Goal: Browse casually: Explore the website without a specific task or goal

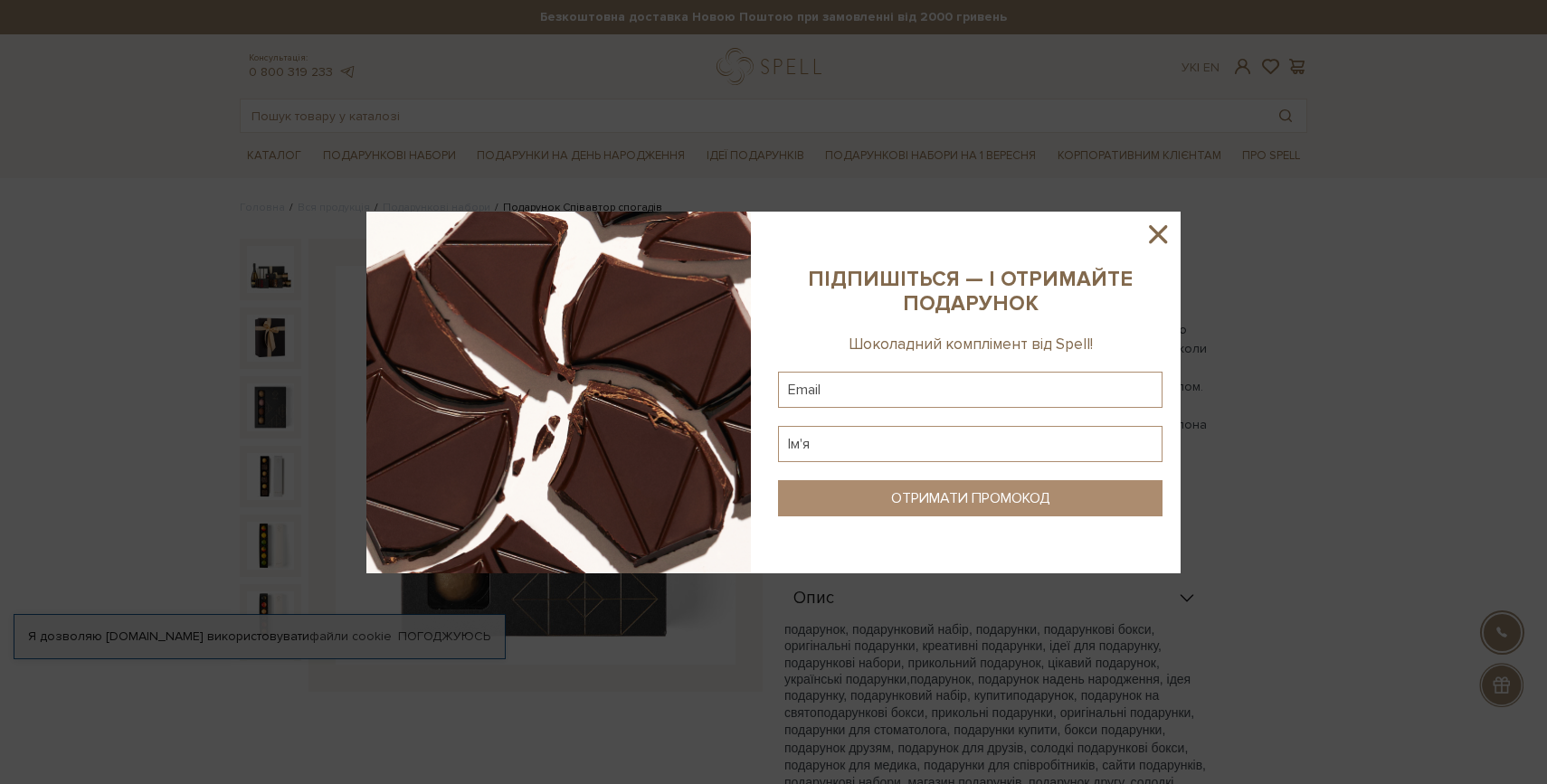
click at [1212, 258] on div at bounding box center [773, 392] width 1547 height 784
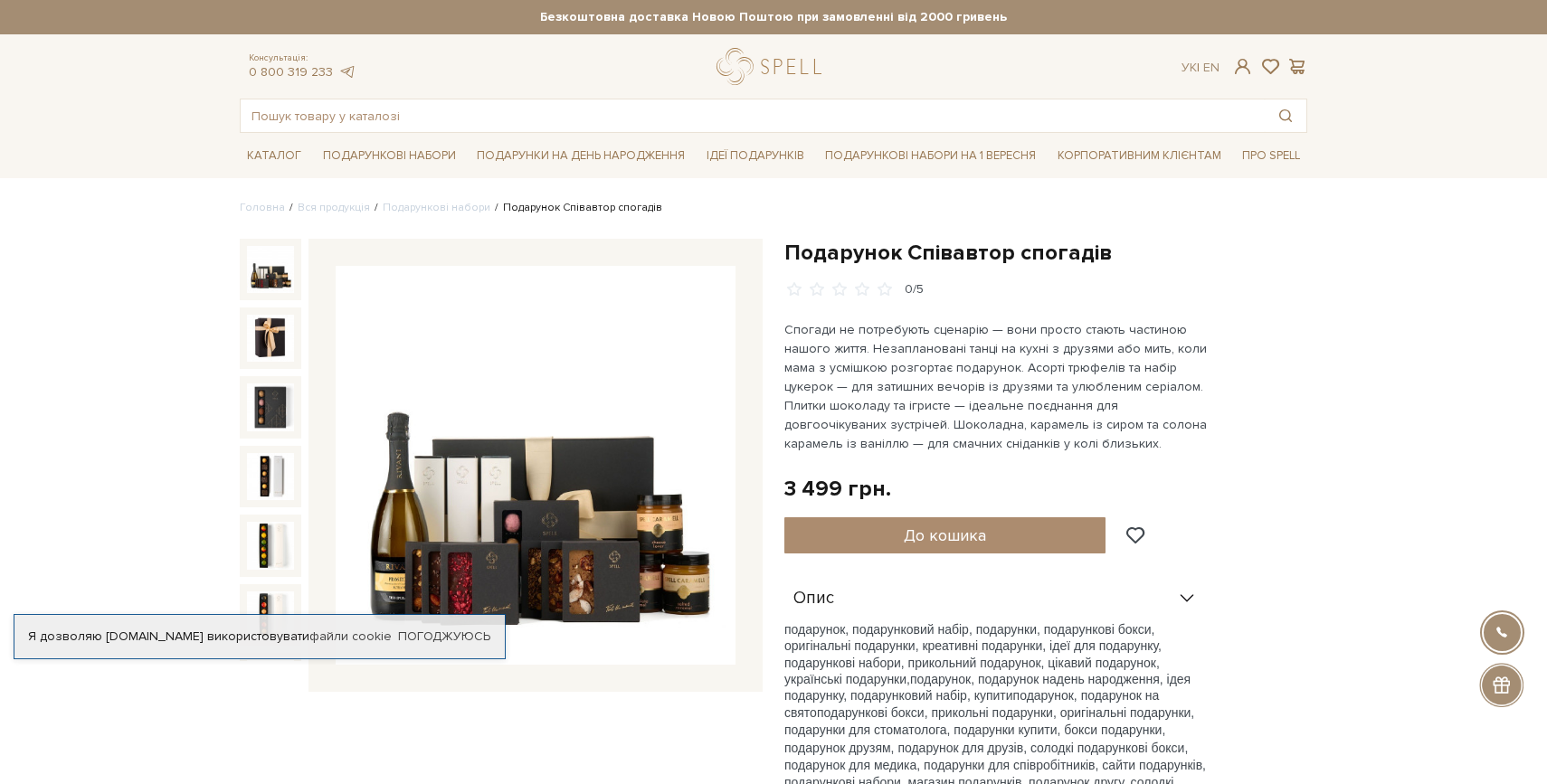
click at [260, 279] on img at bounding box center [270, 269] width 47 height 47
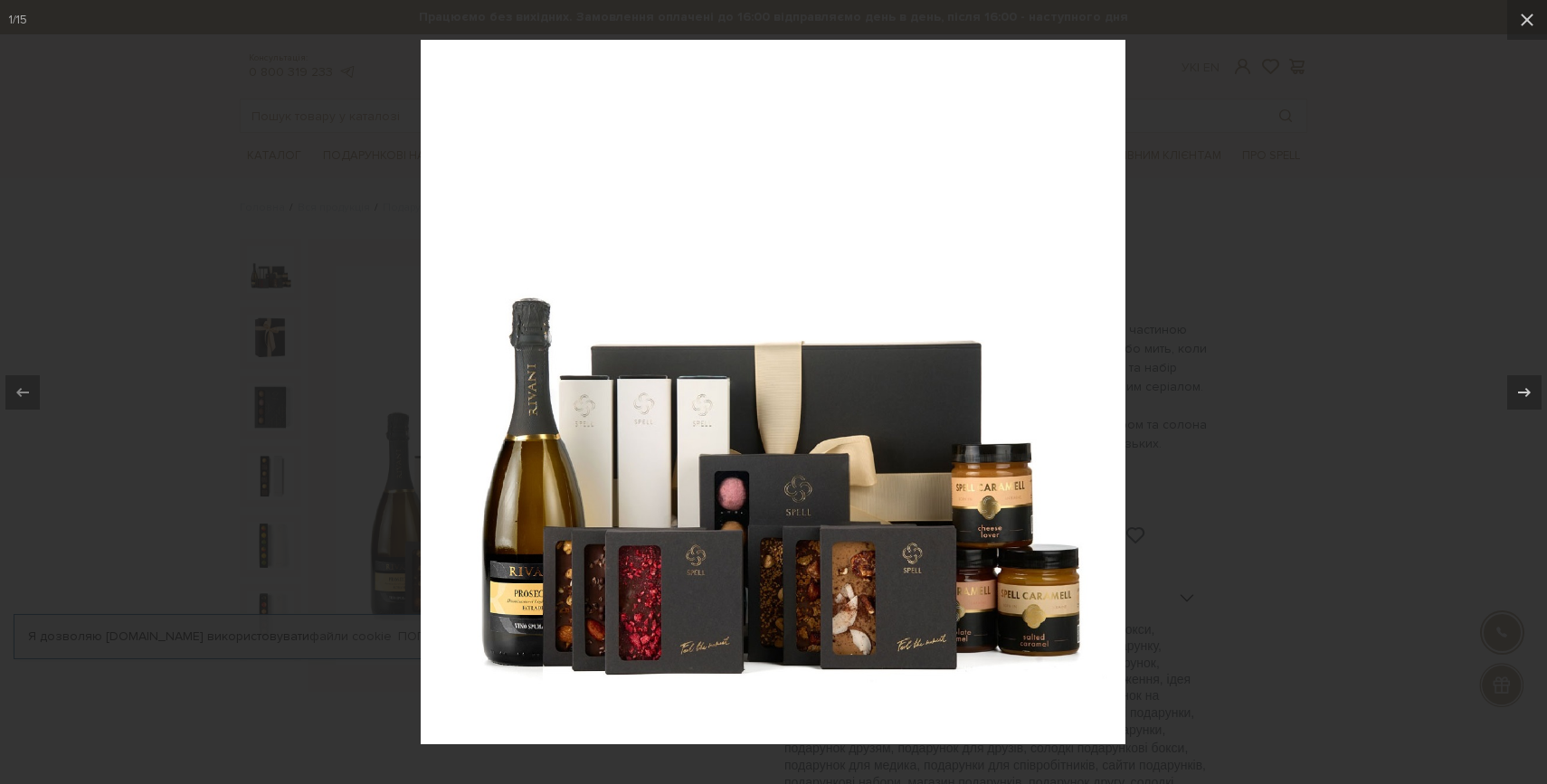
click at [1298, 337] on div at bounding box center [773, 392] width 1547 height 784
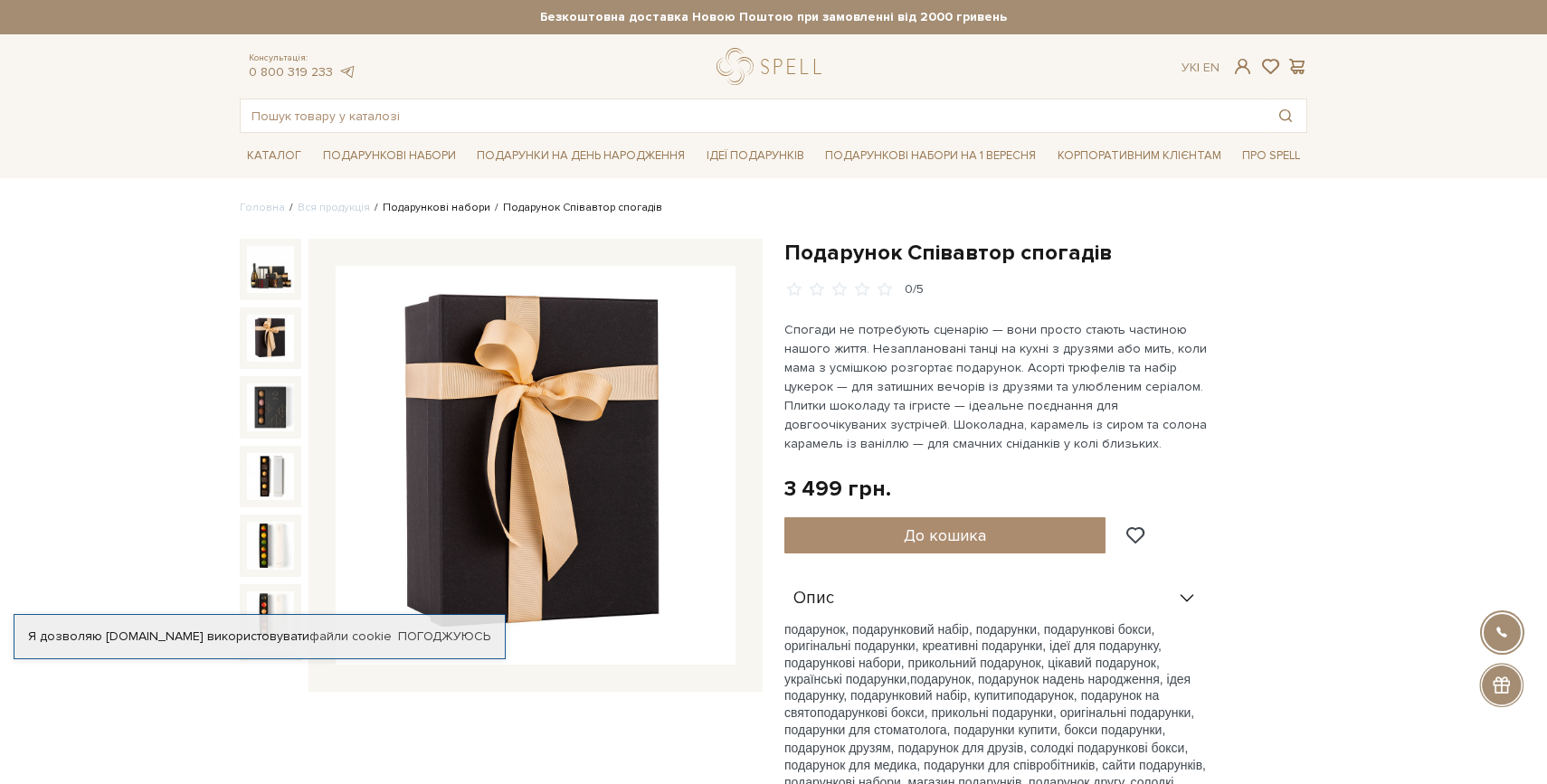
click at [440, 211] on link "Подарункові набори" at bounding box center [436, 208] width 108 height 14
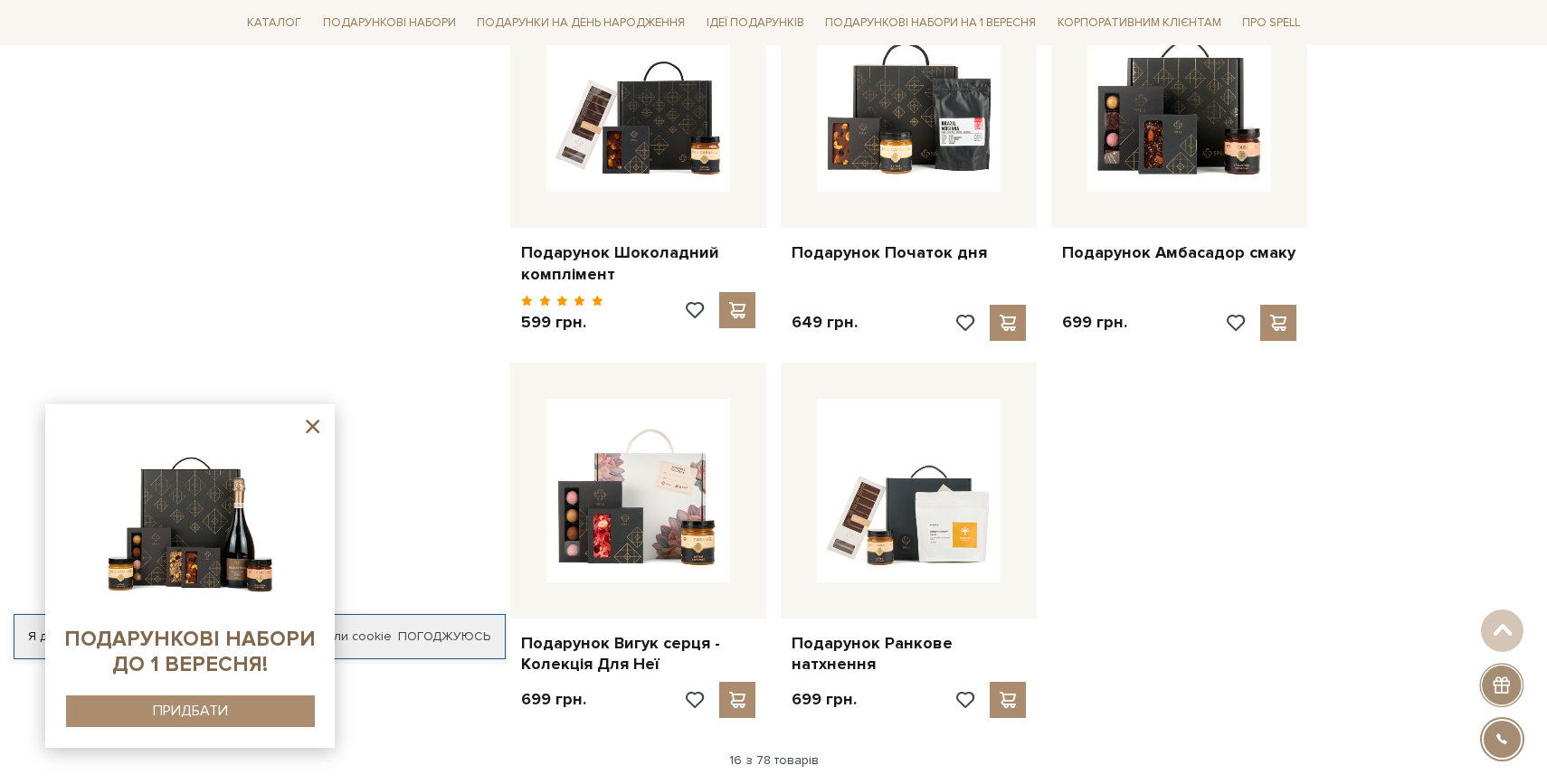
scroll to position [1876, 0]
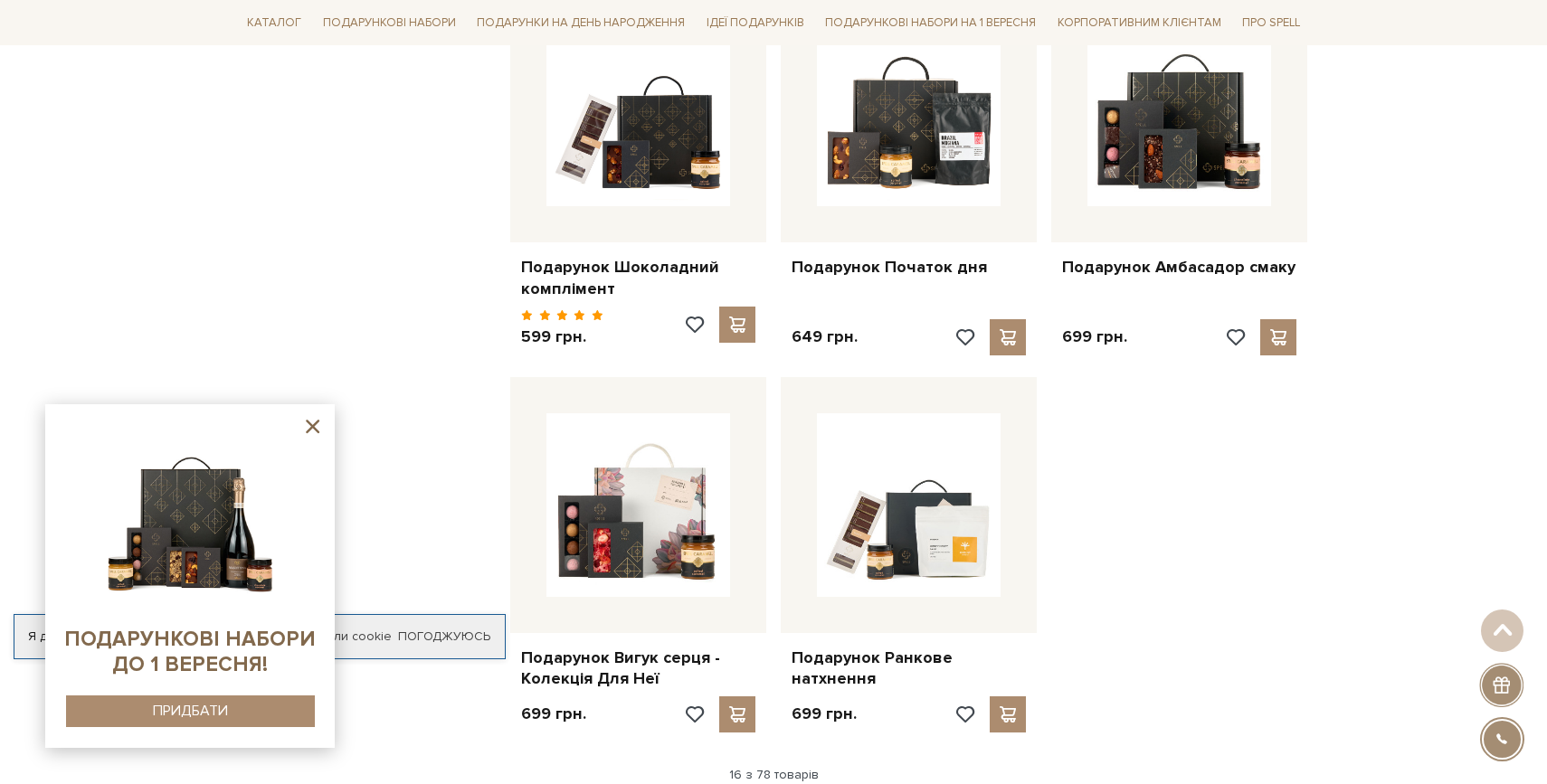
click at [316, 428] on icon at bounding box center [313, 426] width 23 height 23
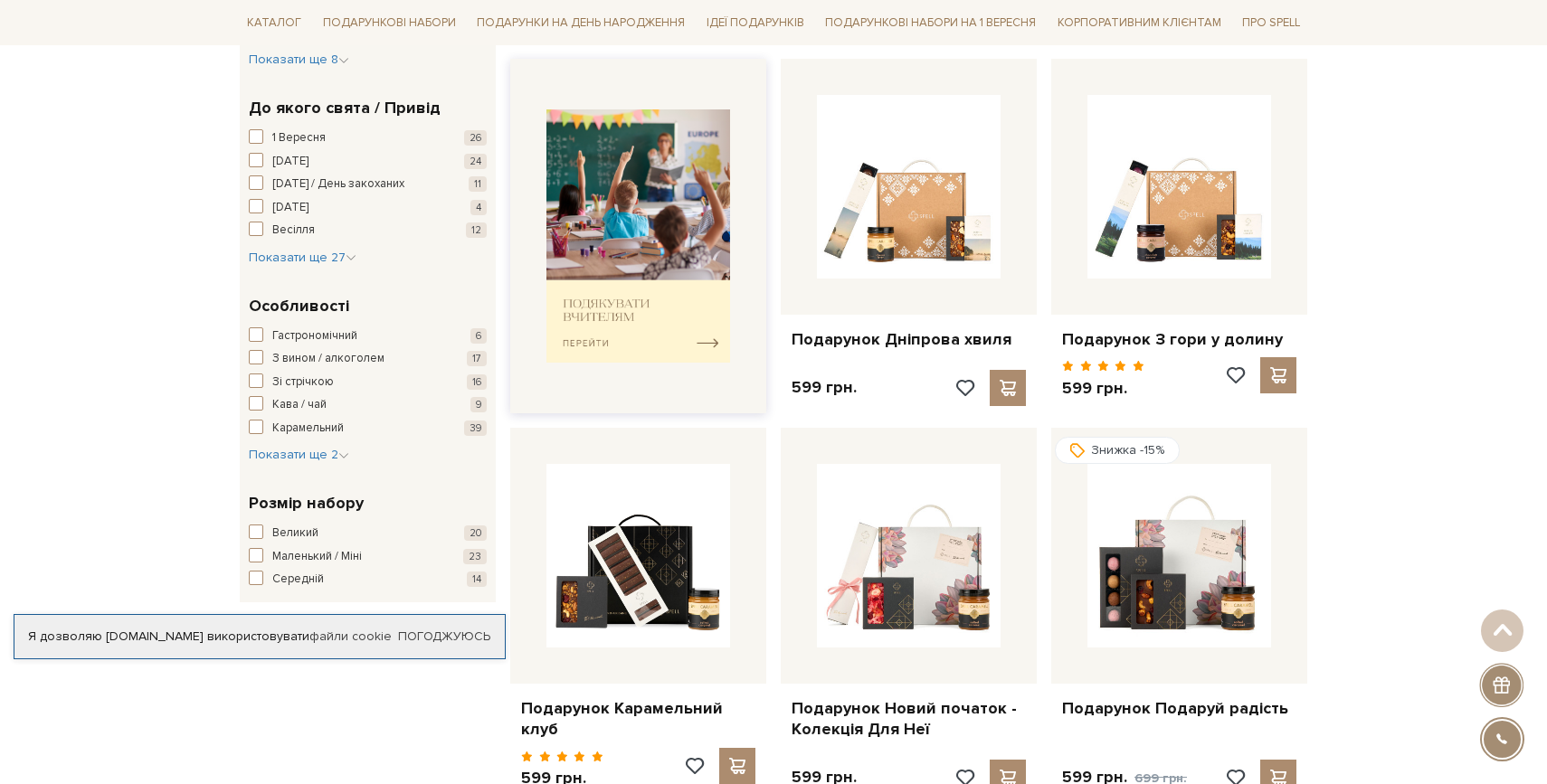
scroll to position [763, 0]
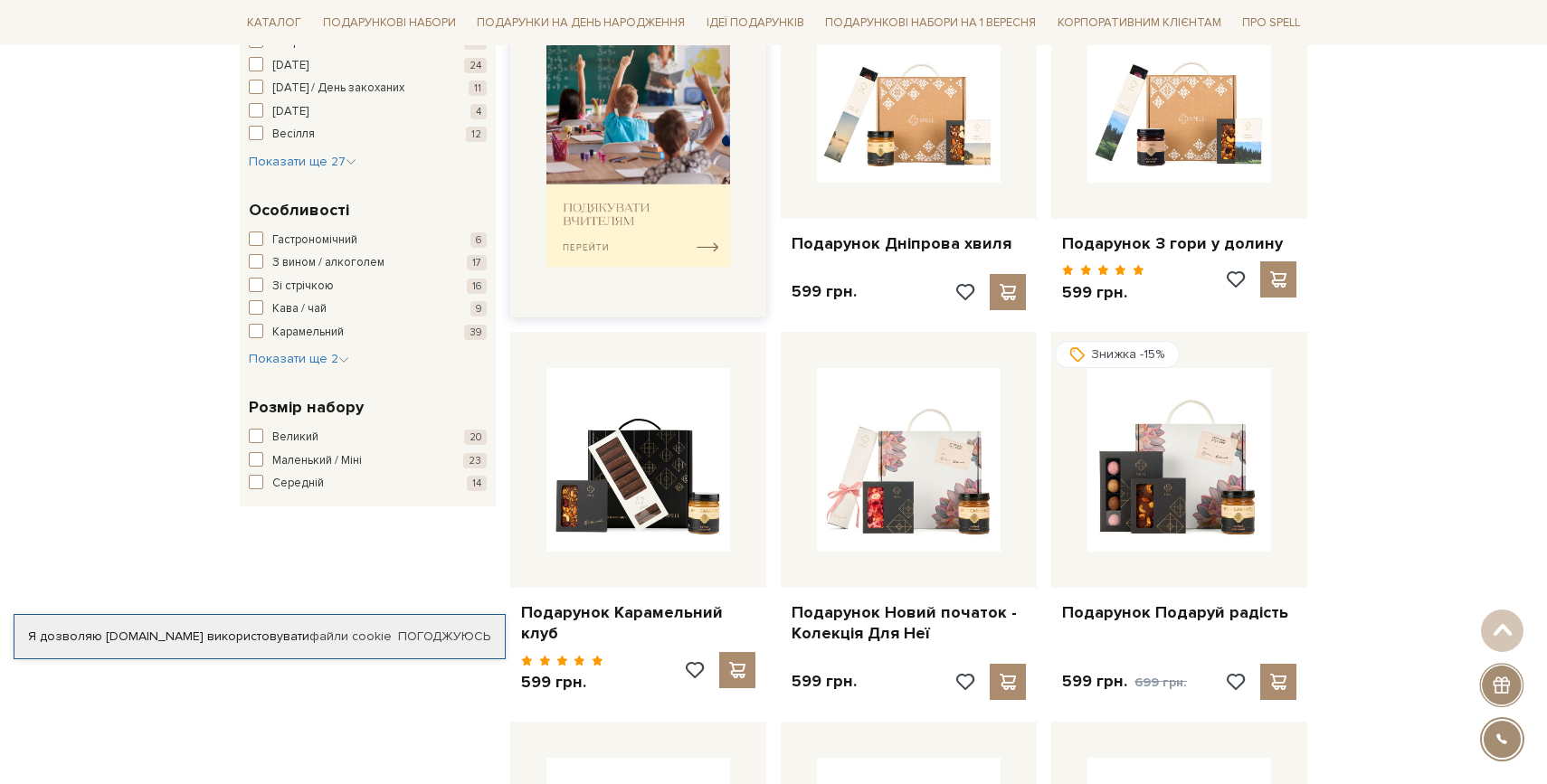
click at [622, 227] on img at bounding box center [637, 141] width 184 height 255
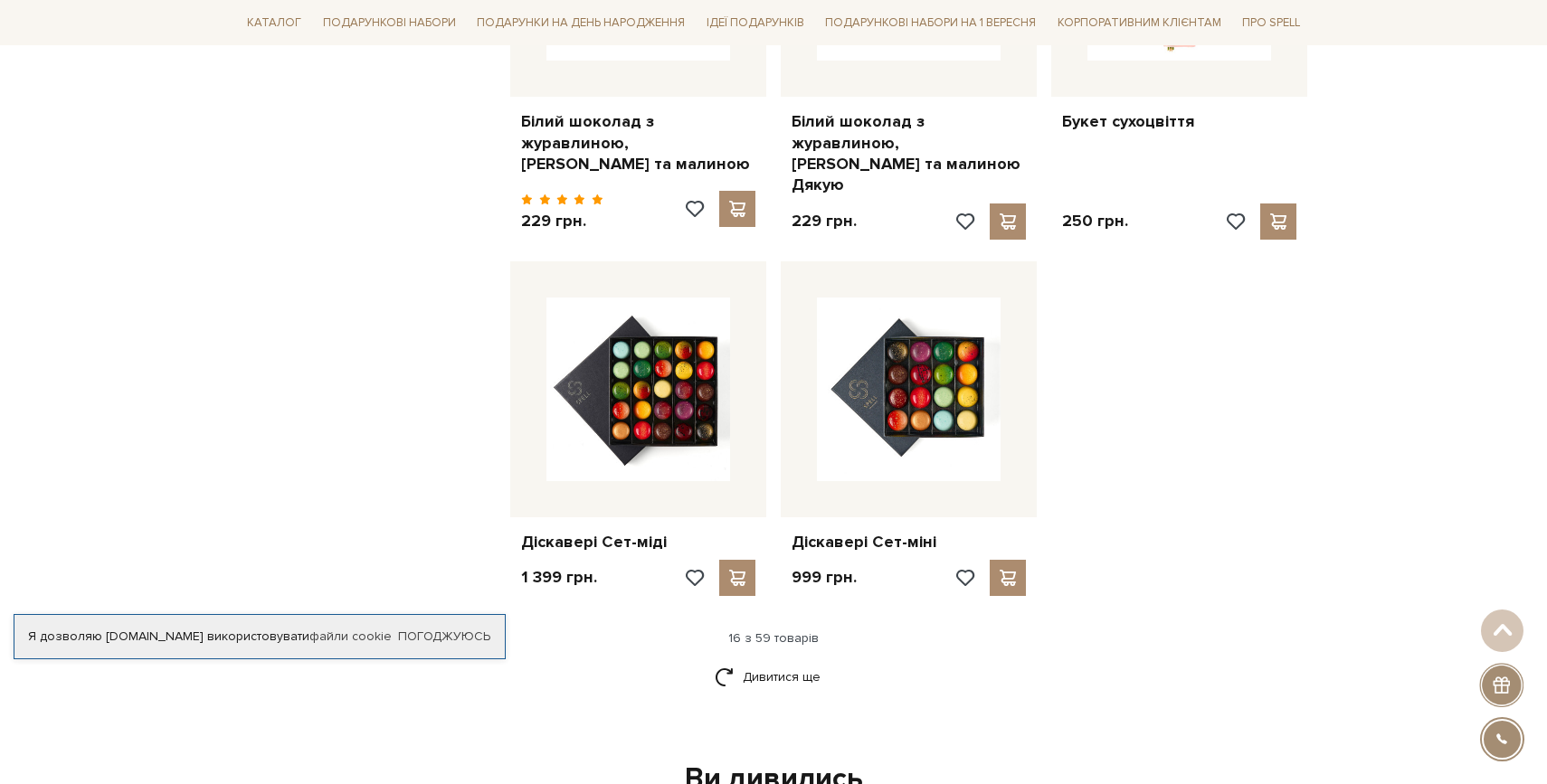
scroll to position [2074, 0]
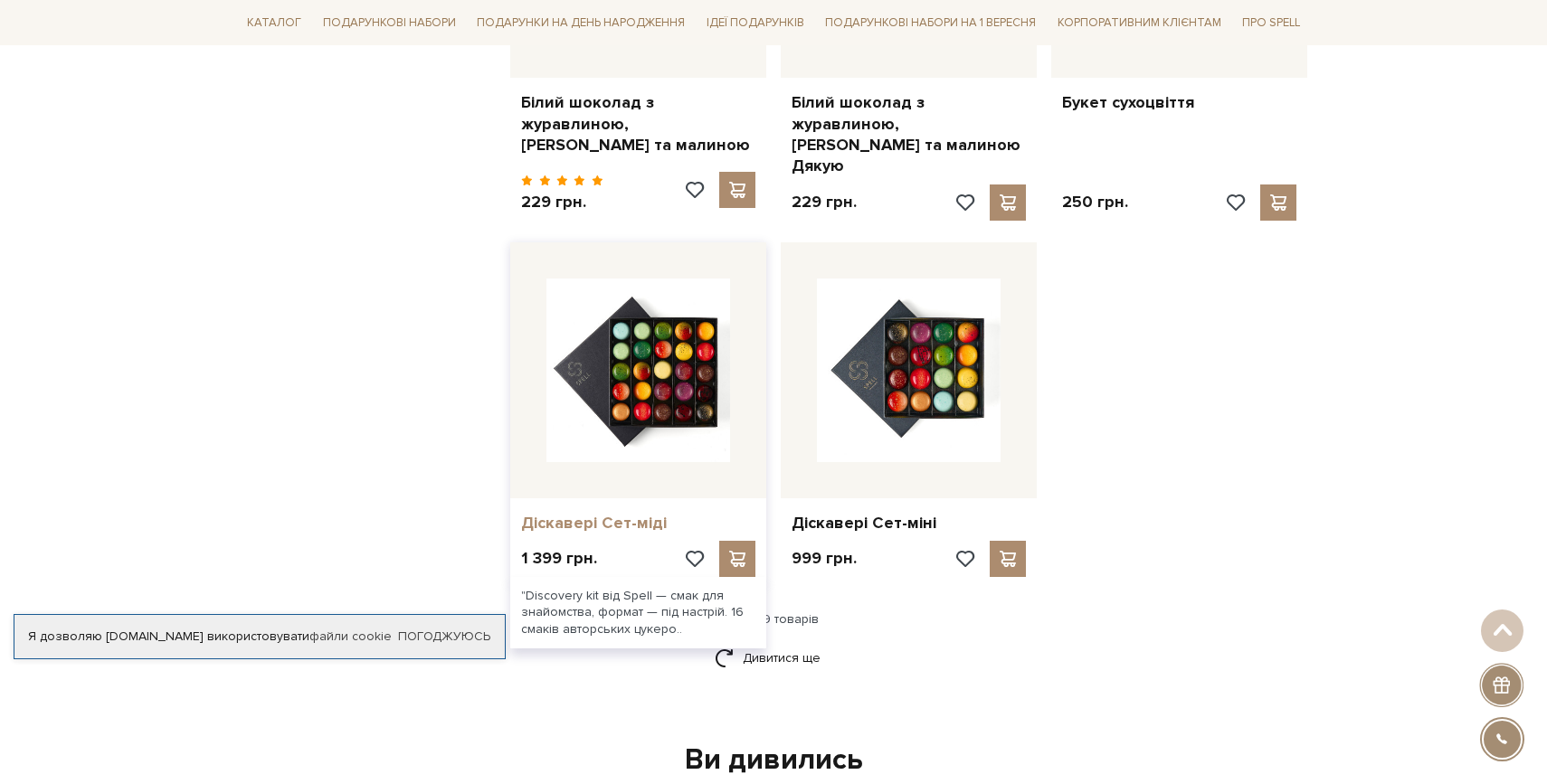
click at [560, 513] on link "Діскавері Сет-міді" at bounding box center [638, 523] width 234 height 21
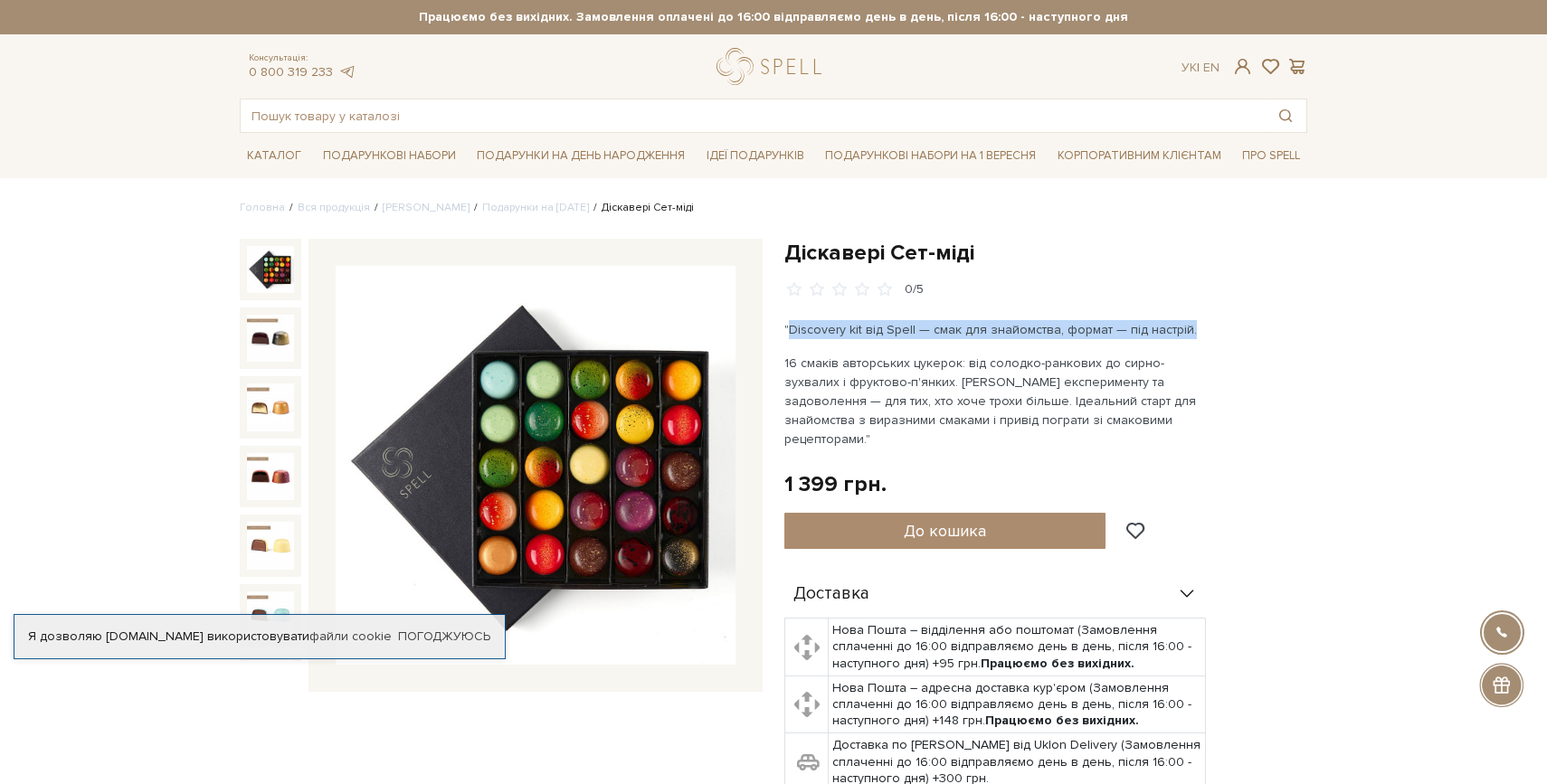
drag, startPoint x: 792, startPoint y: 327, endPoint x: 1201, endPoint y: 330, distance: 409.0
click at [1201, 330] on p ""Discovery kit від Spell — смак для знайомства, формат — під настрій." at bounding box center [996, 329] width 424 height 19
drag, startPoint x: 1193, startPoint y: 327, endPoint x: 777, endPoint y: 326, distance: 416.0
click at [777, 326] on div "Діскавері Сет-міді 0/5 "Discovery kit від Spell — смак для знайомства, формат —…" at bounding box center [1046, 624] width 544 height 771
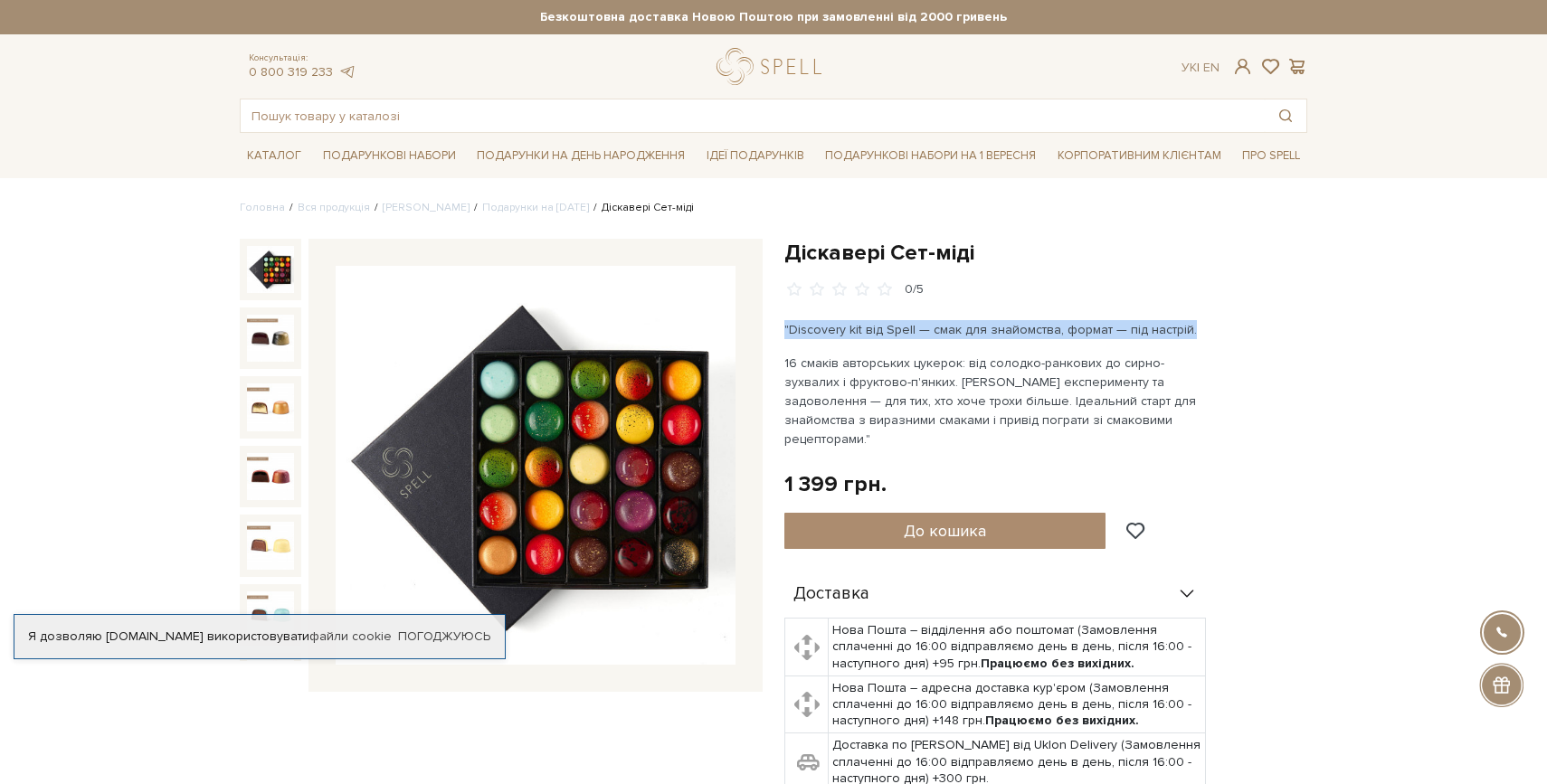
click at [777, 326] on div "Діскавері Сет-міді 0/5 "Discovery kit від Spell — смак для знайомства, формат —…" at bounding box center [1046, 624] width 544 height 771
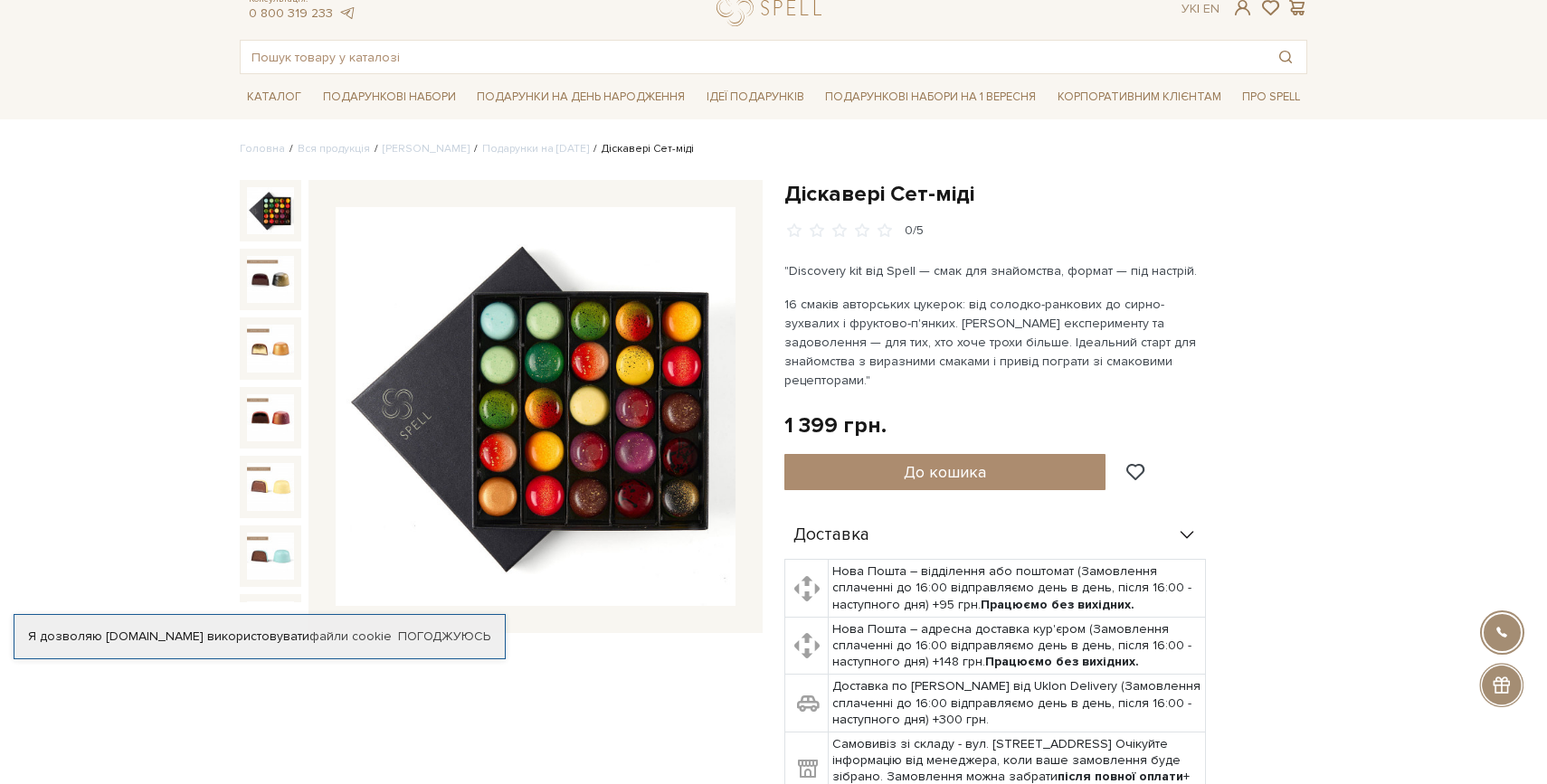
scroll to position [89, 0]
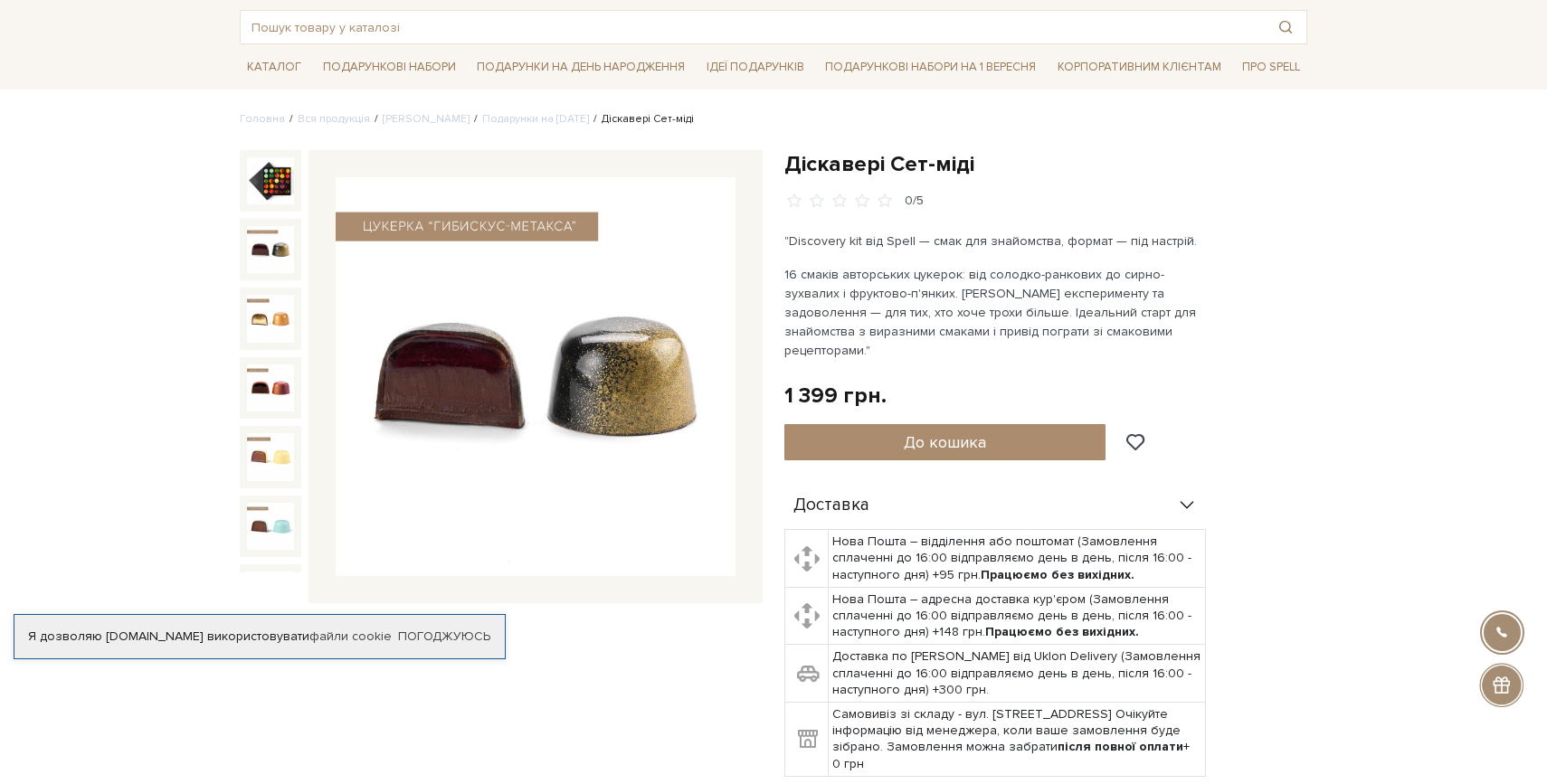
click at [256, 244] on img at bounding box center [270, 249] width 47 height 47
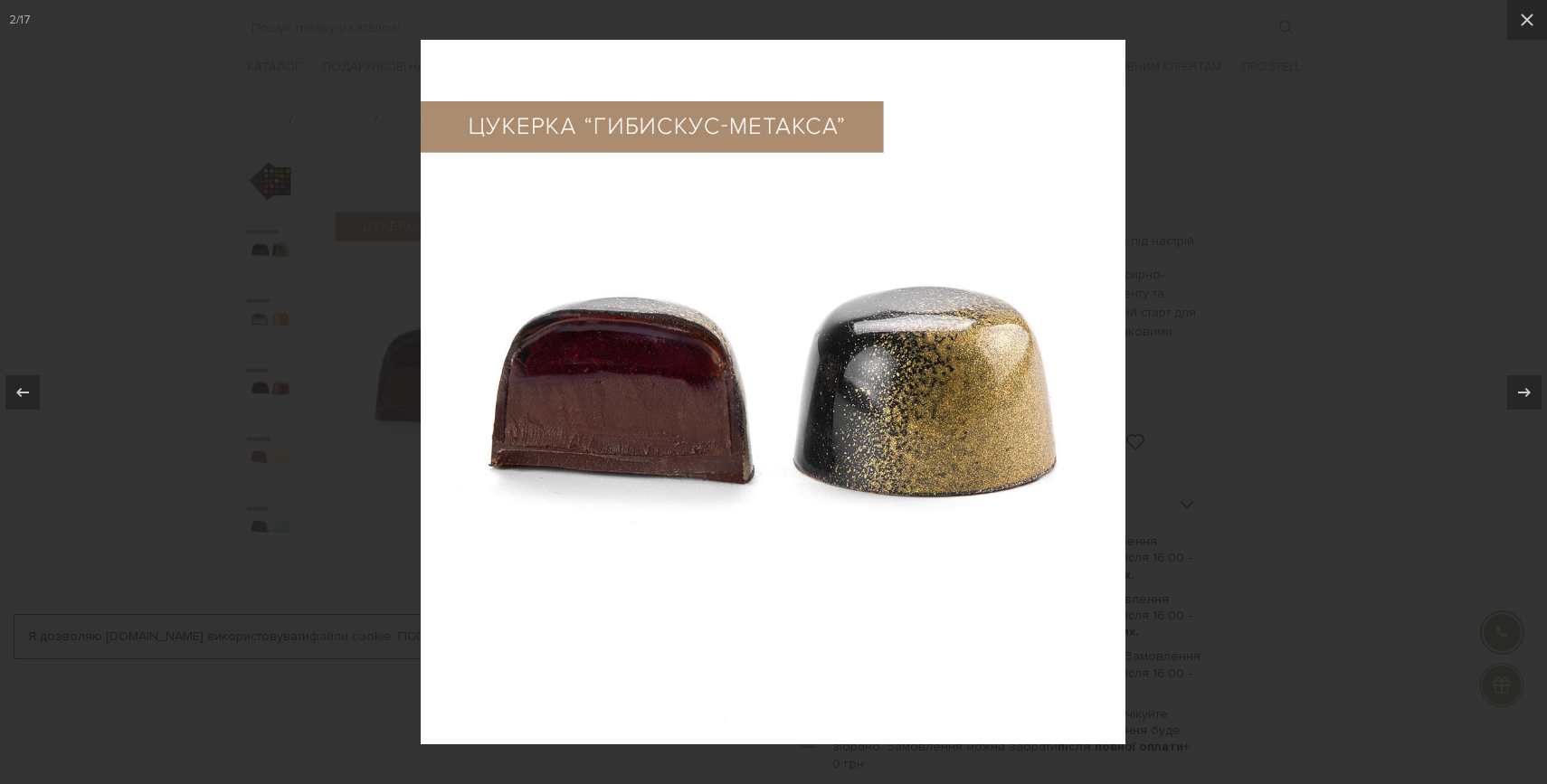
click at [258, 338] on div at bounding box center [773, 392] width 1547 height 784
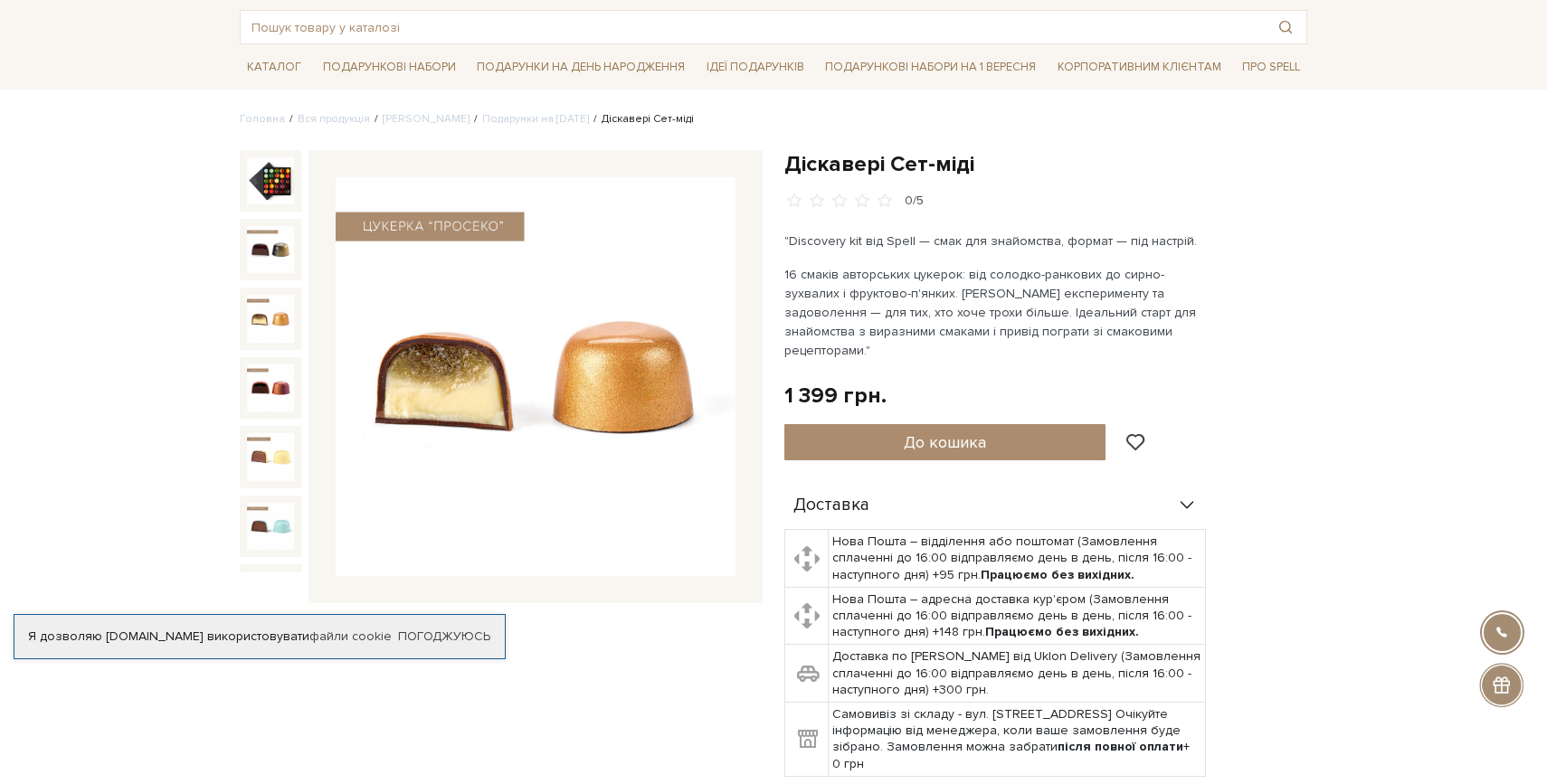
click at [267, 331] on img at bounding box center [270, 318] width 47 height 47
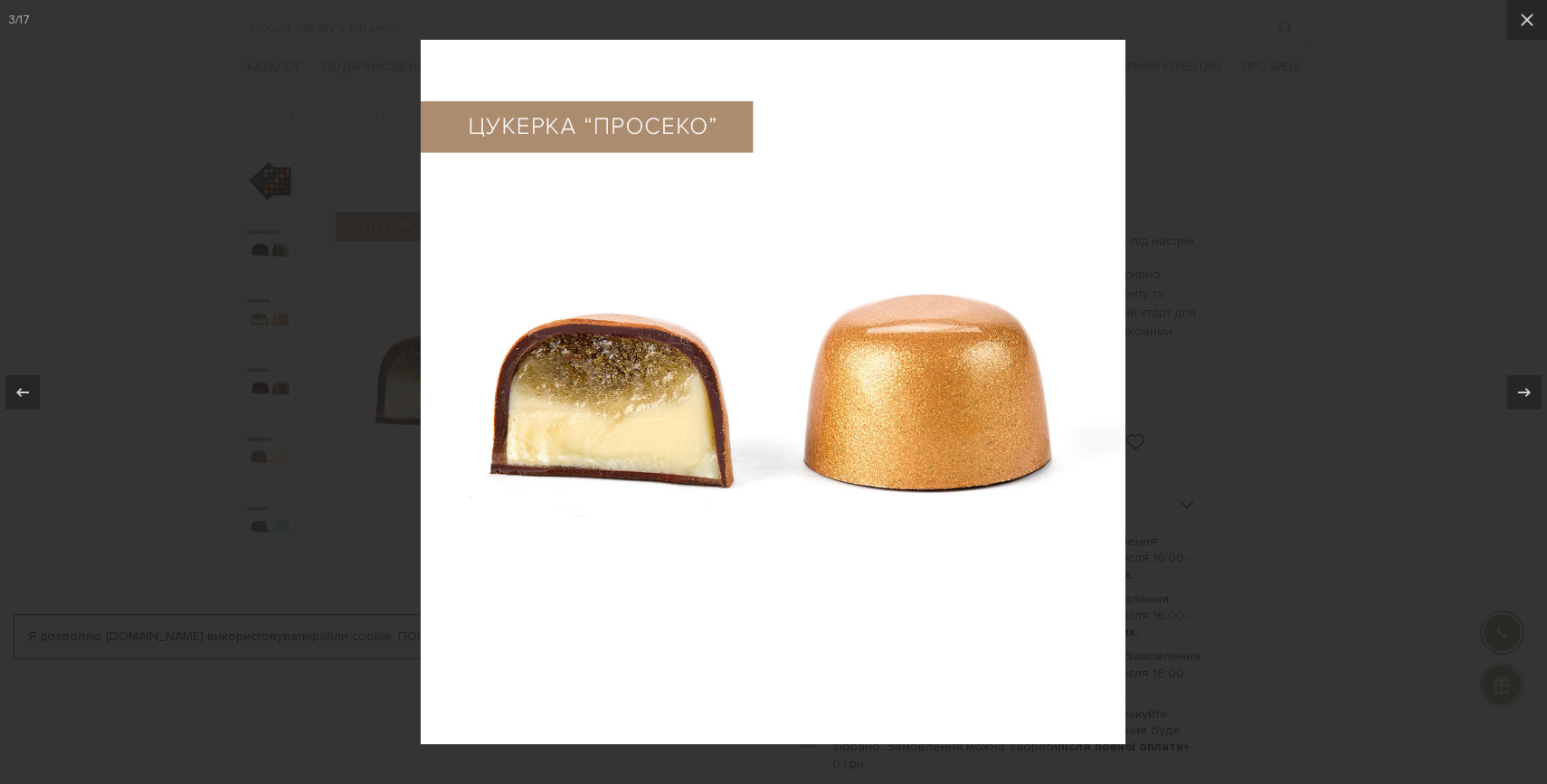
click at [263, 371] on div at bounding box center [773, 392] width 1547 height 784
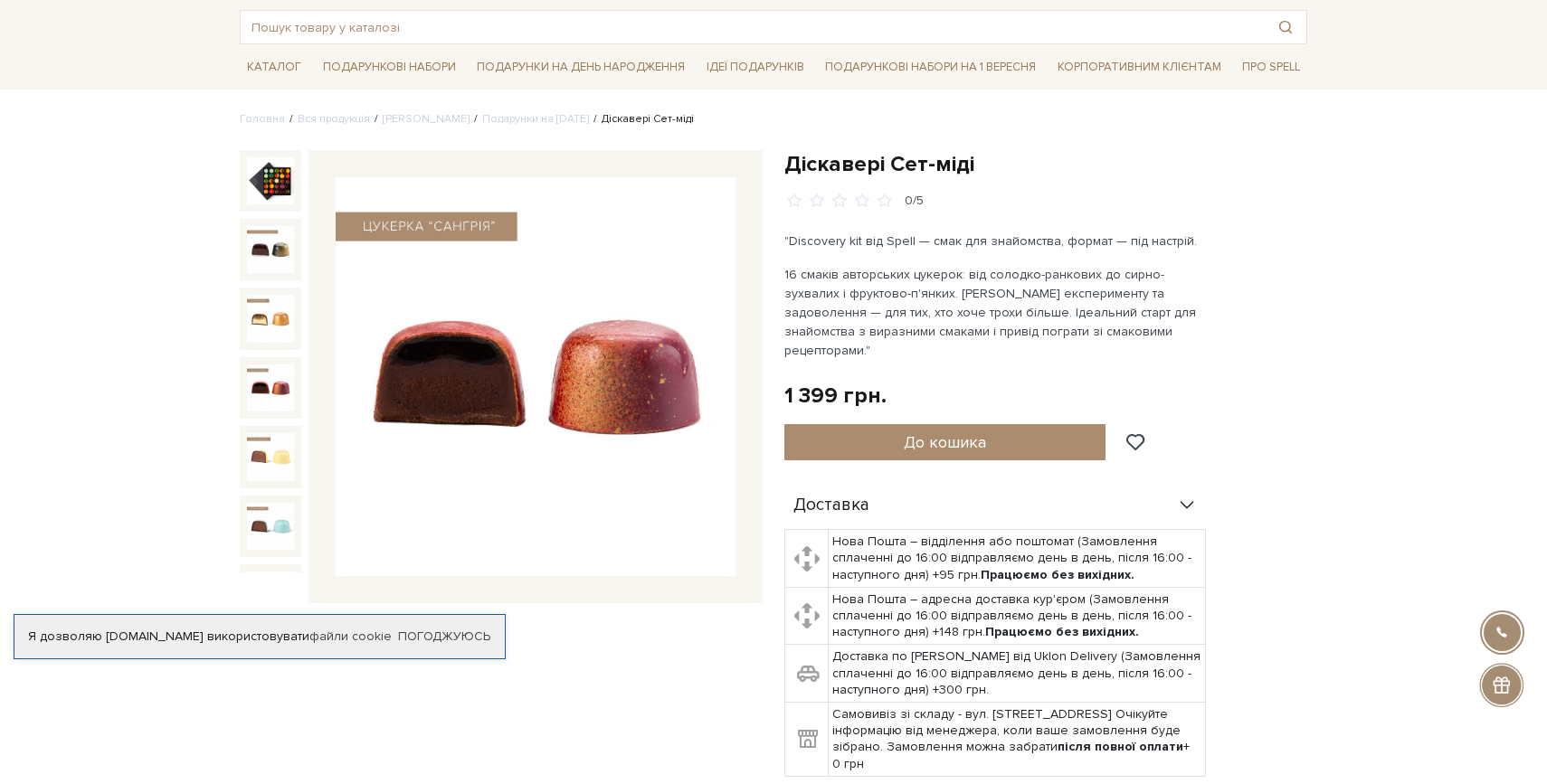
click at [263, 386] on img at bounding box center [270, 387] width 47 height 47
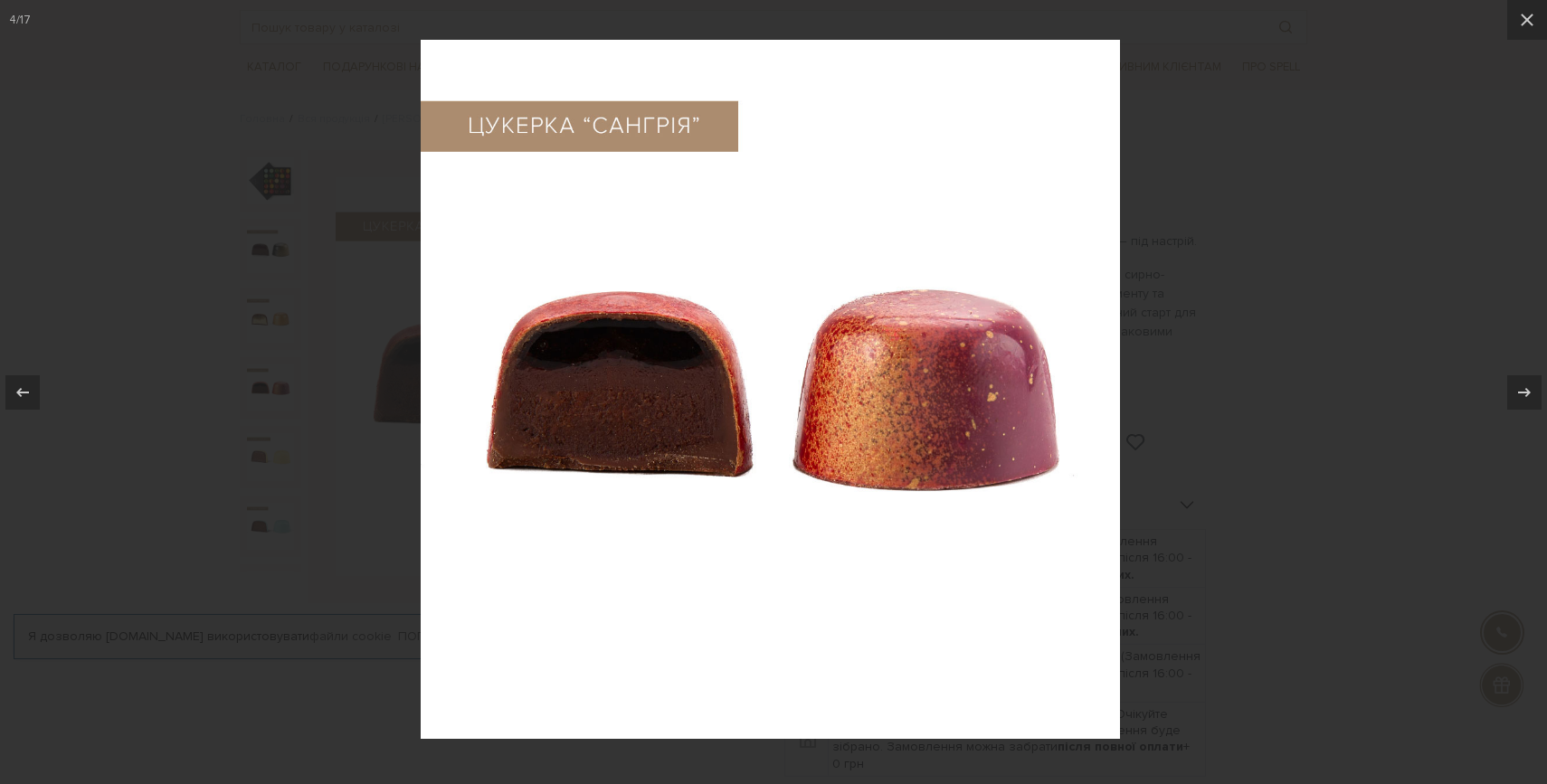
click at [263, 434] on div at bounding box center [773, 392] width 1547 height 784
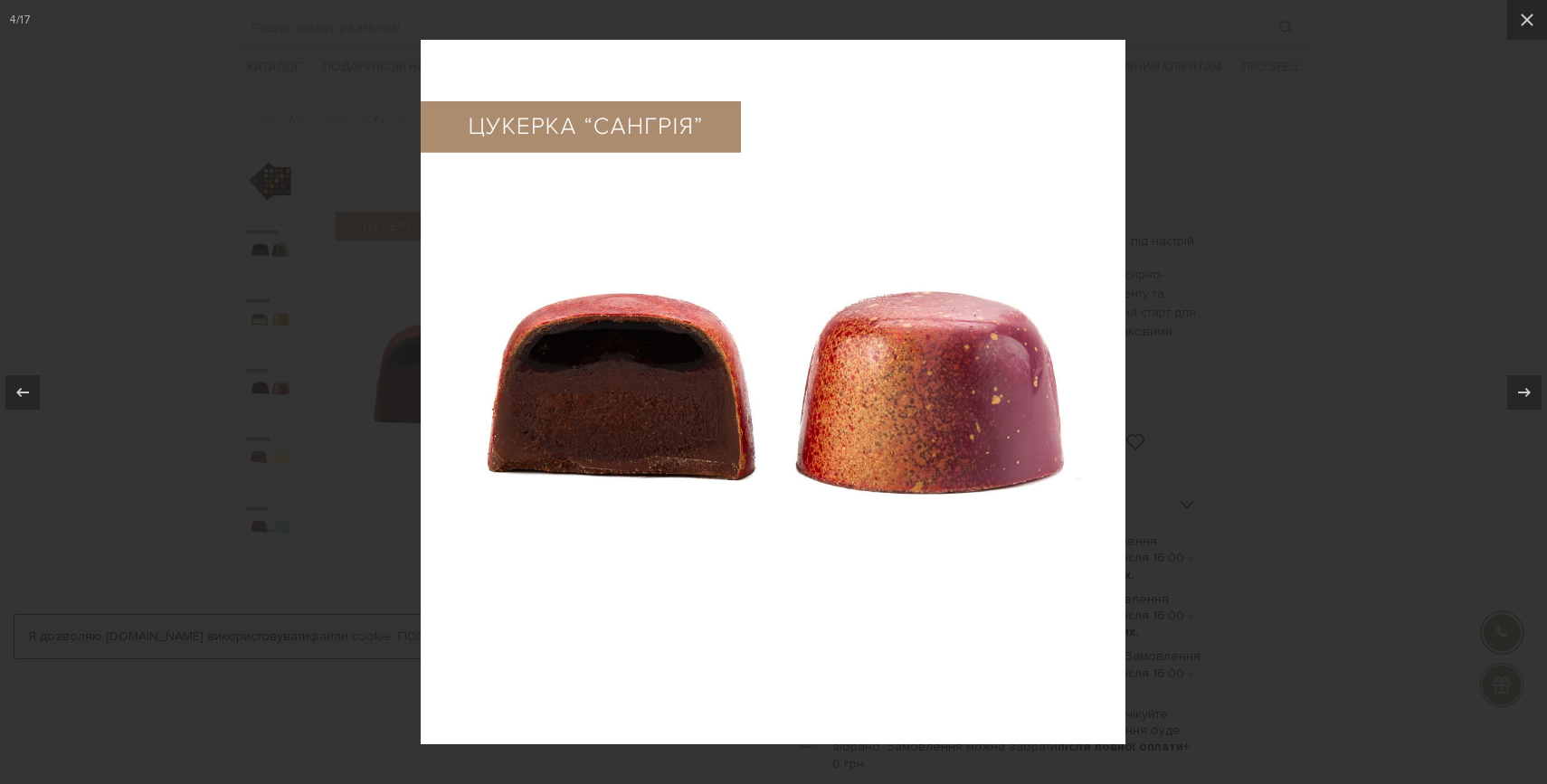
click at [263, 434] on div at bounding box center [773, 392] width 1547 height 784
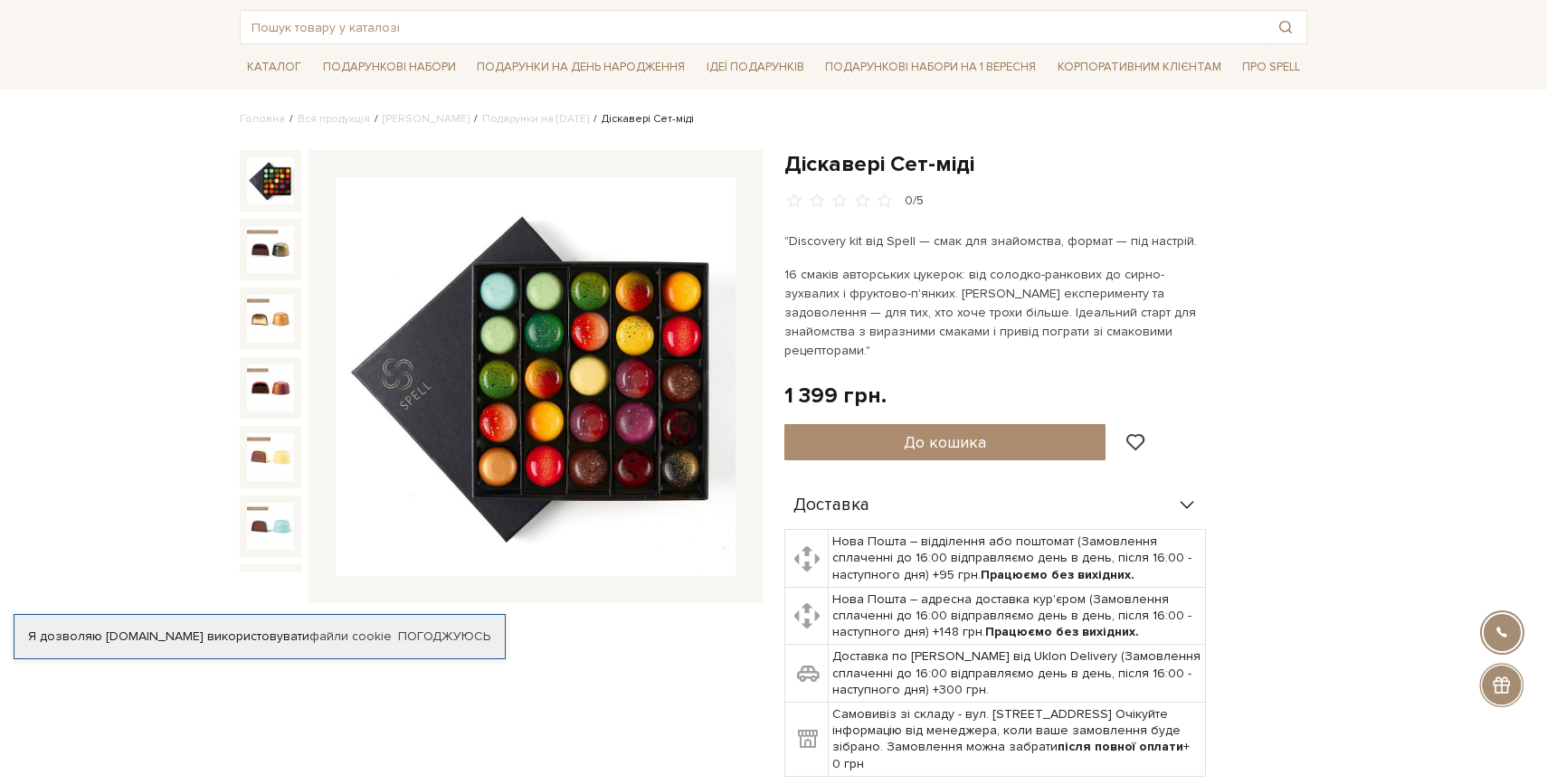
click at [267, 201] on img at bounding box center [270, 181] width 47 height 47
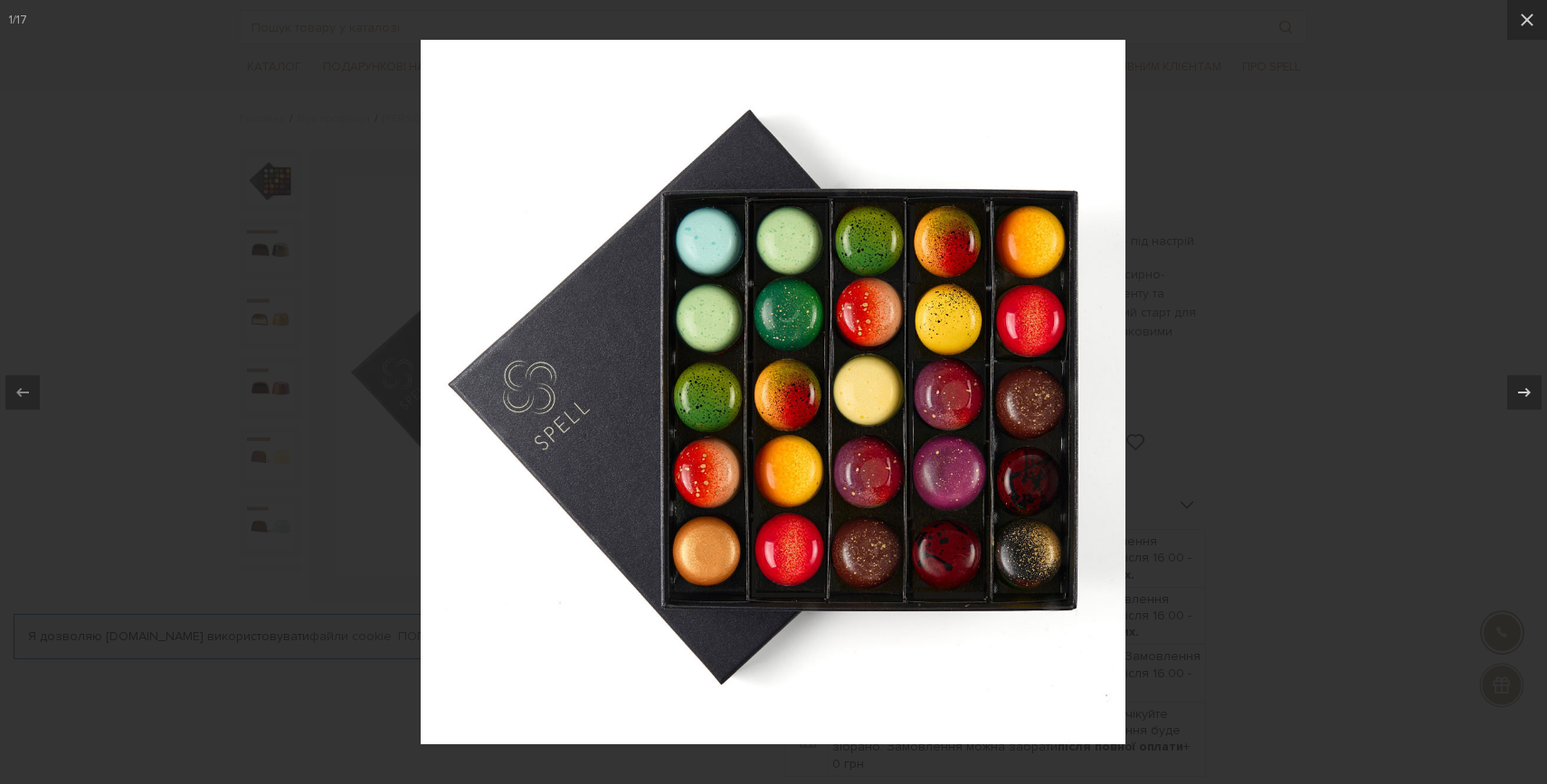
click at [1304, 230] on div at bounding box center [773, 392] width 1547 height 784
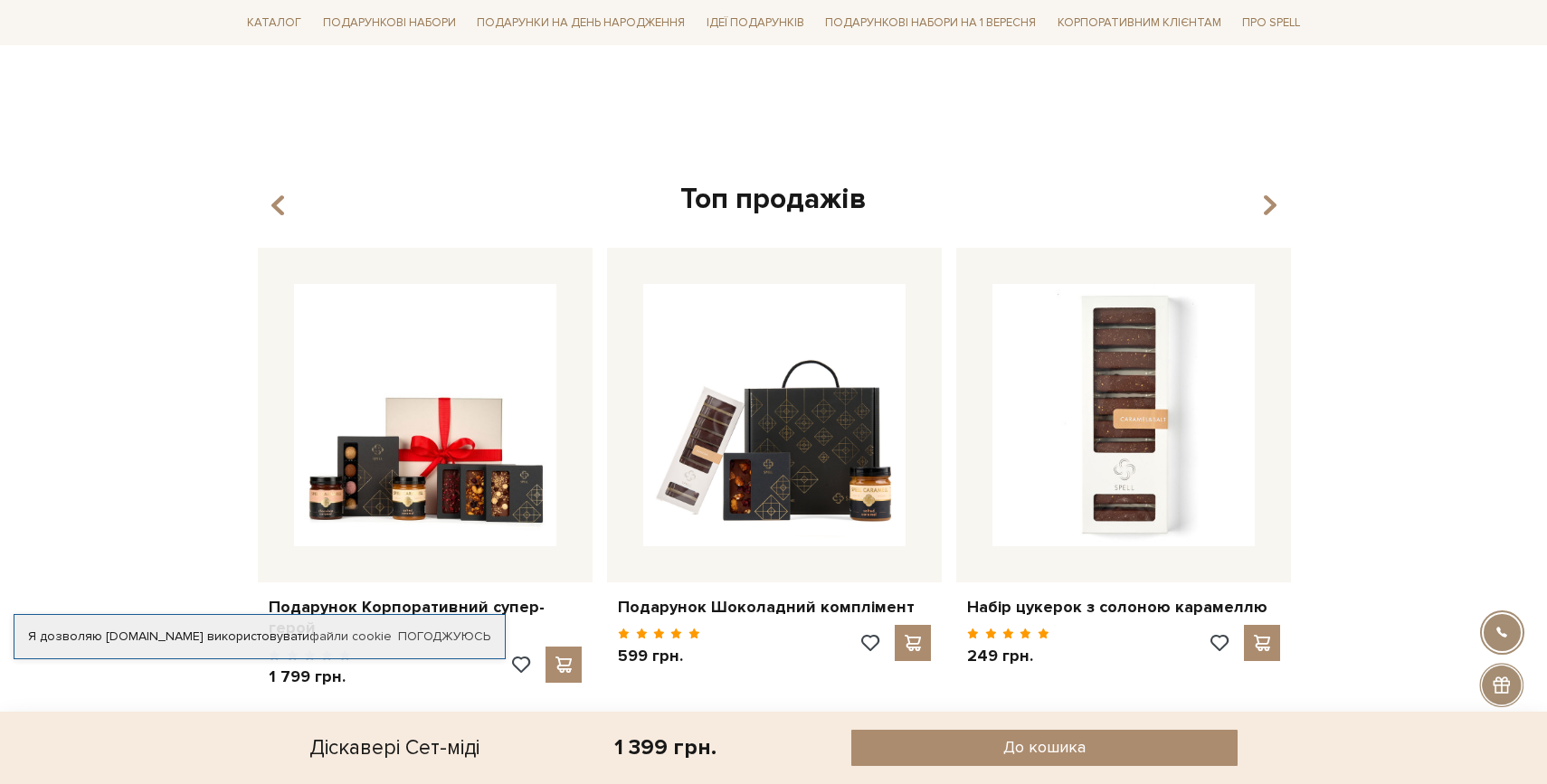
scroll to position [1693, 0]
